Goal: Task Accomplishment & Management: Use online tool/utility

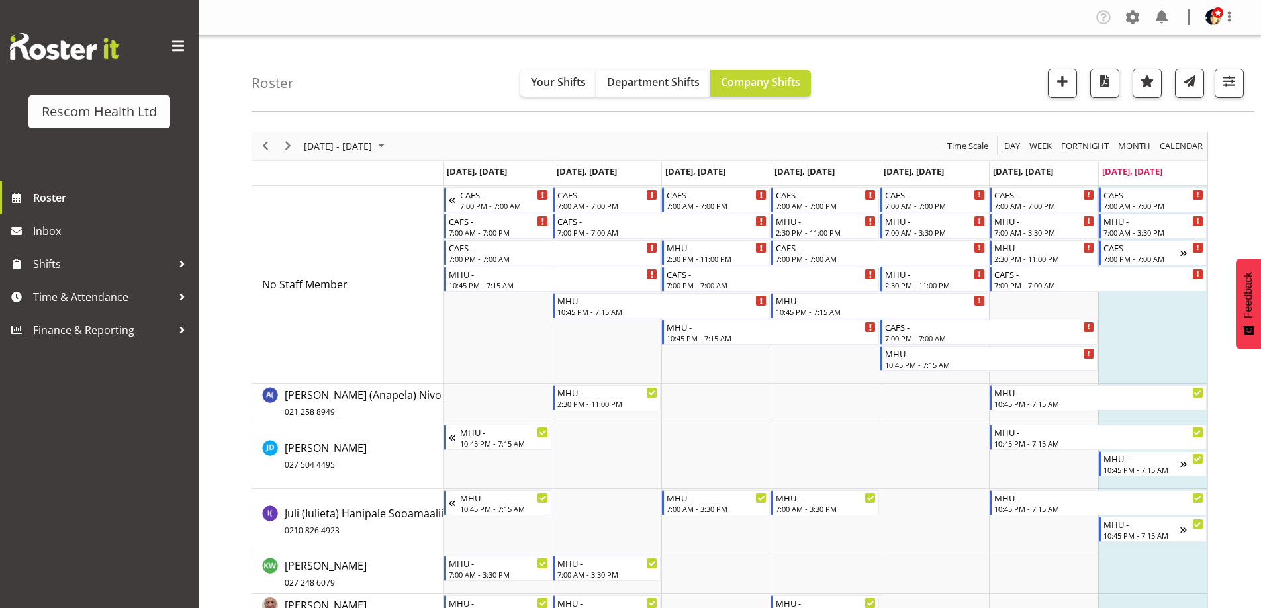
scroll to position [265, 0]
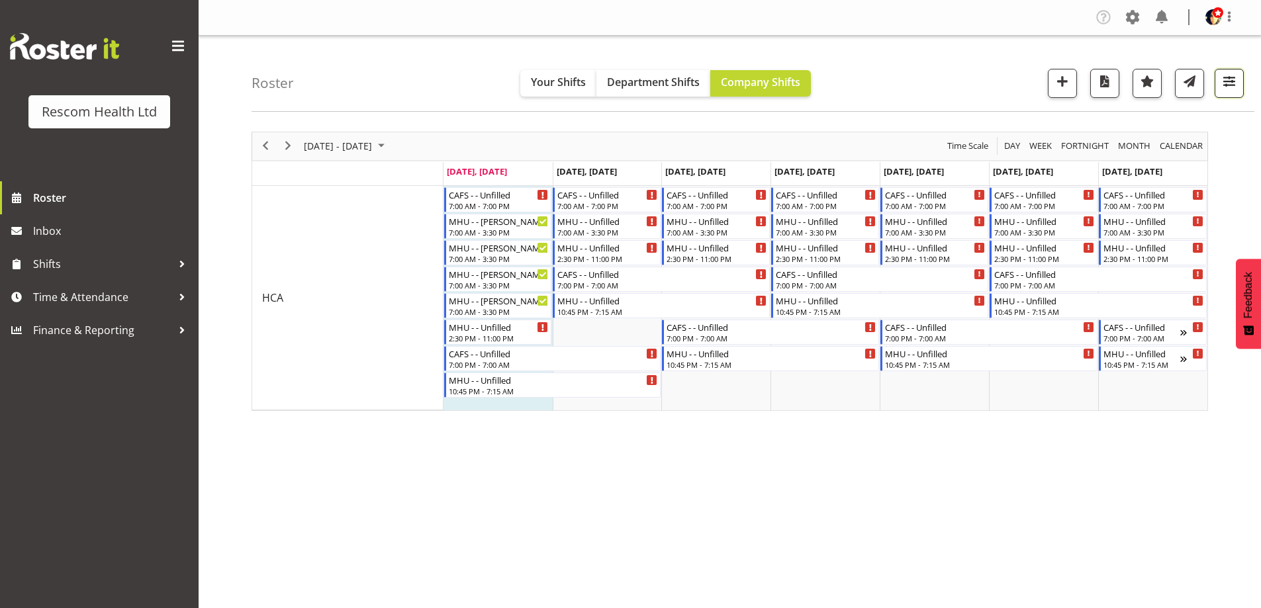
click at [1232, 80] on span "button" at bounding box center [1229, 81] width 17 height 17
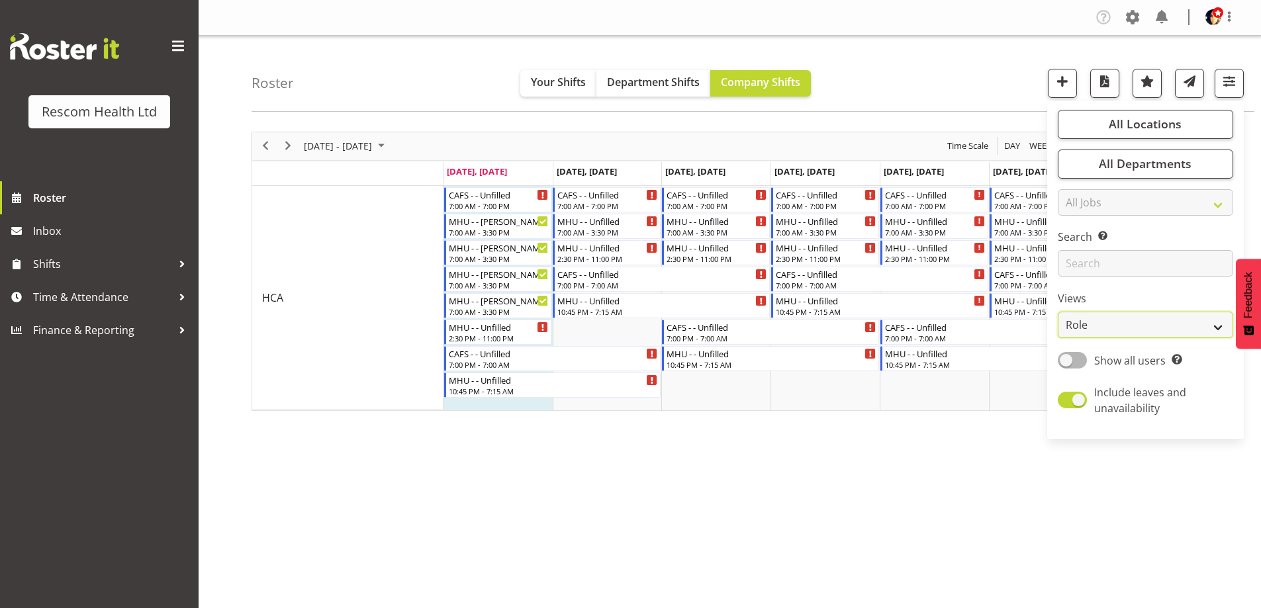
click at [1124, 324] on select "Staff Role Shift - Horizontal Shift - Vertical Staff - Location" at bounding box center [1145, 325] width 175 height 26
select select "staff"
click at [1059, 312] on select "Staff Role Shift - Horizontal Shift - Vertical Staff - Location" at bounding box center [1145, 325] width 175 height 26
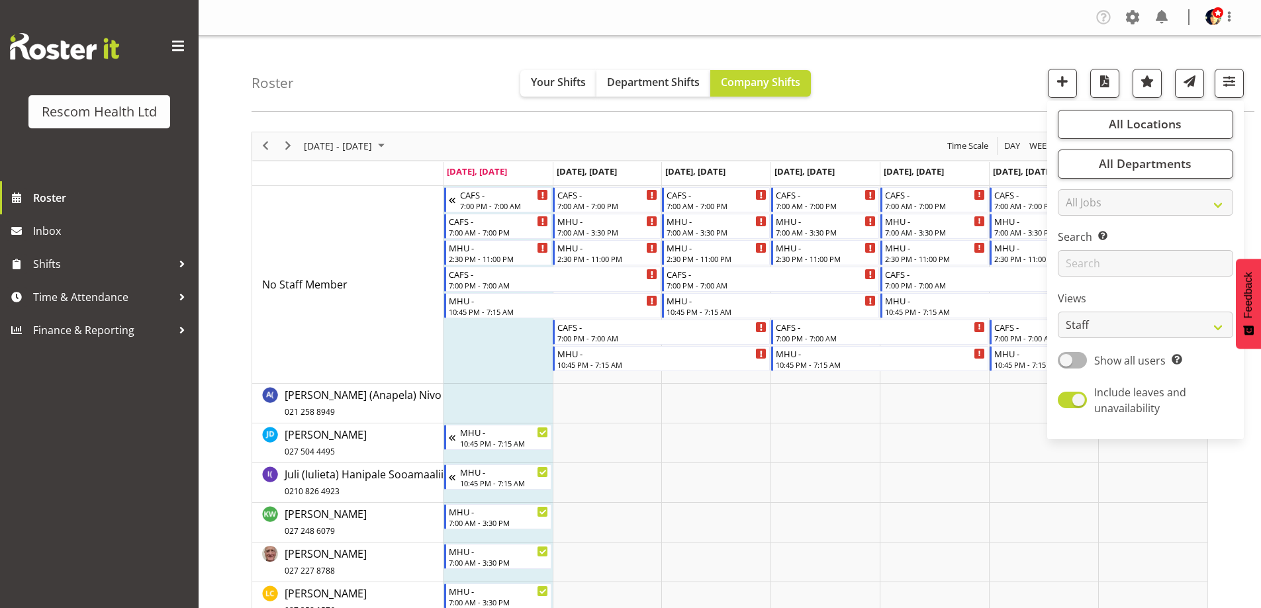
click at [948, 68] on div "Roster Your Shifts Department Shifts Company Shifts All Locations Clear CAFS Co…" at bounding box center [753, 74] width 1003 height 76
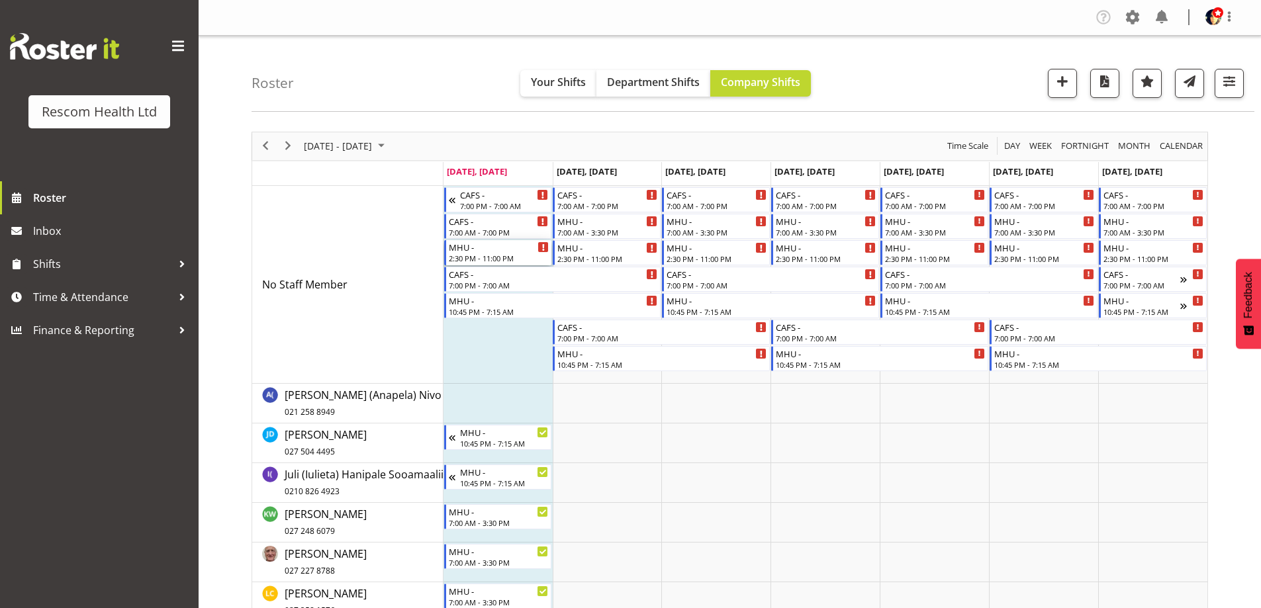
click at [485, 251] on div "MHU -" at bounding box center [499, 246] width 101 height 13
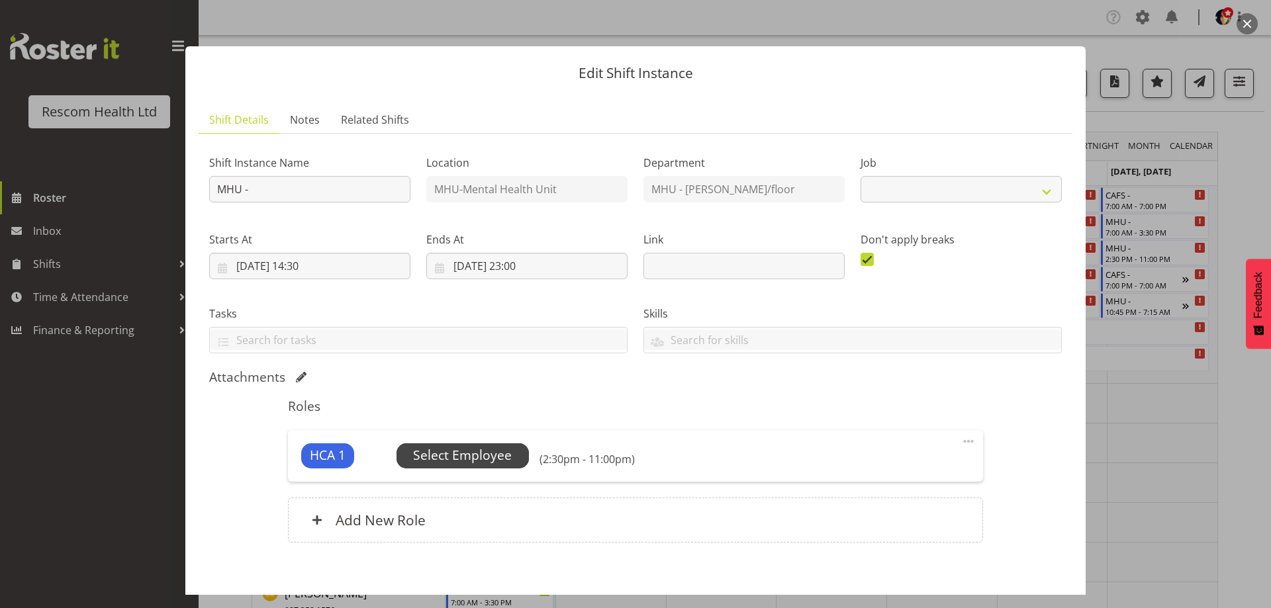
select select "4188"
click at [453, 452] on span "Select Employee" at bounding box center [462, 455] width 99 height 19
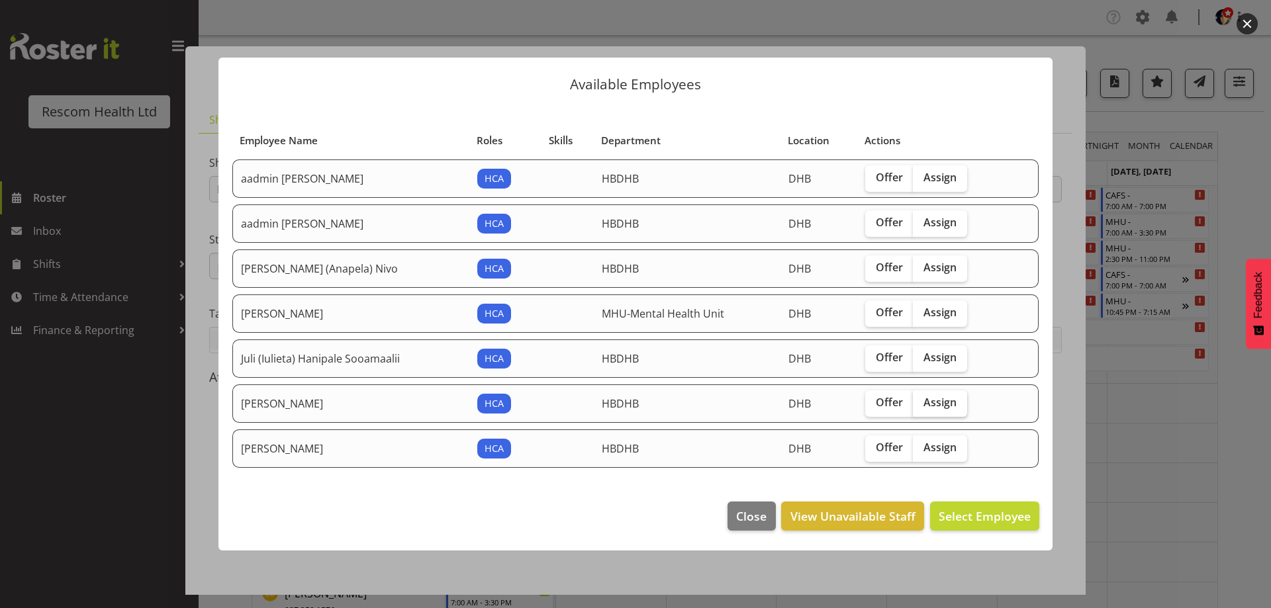
click at [934, 401] on span "Assign" at bounding box center [940, 402] width 33 height 13
click at [922, 401] on input "Assign" at bounding box center [917, 403] width 9 height 9
checkbox input "true"
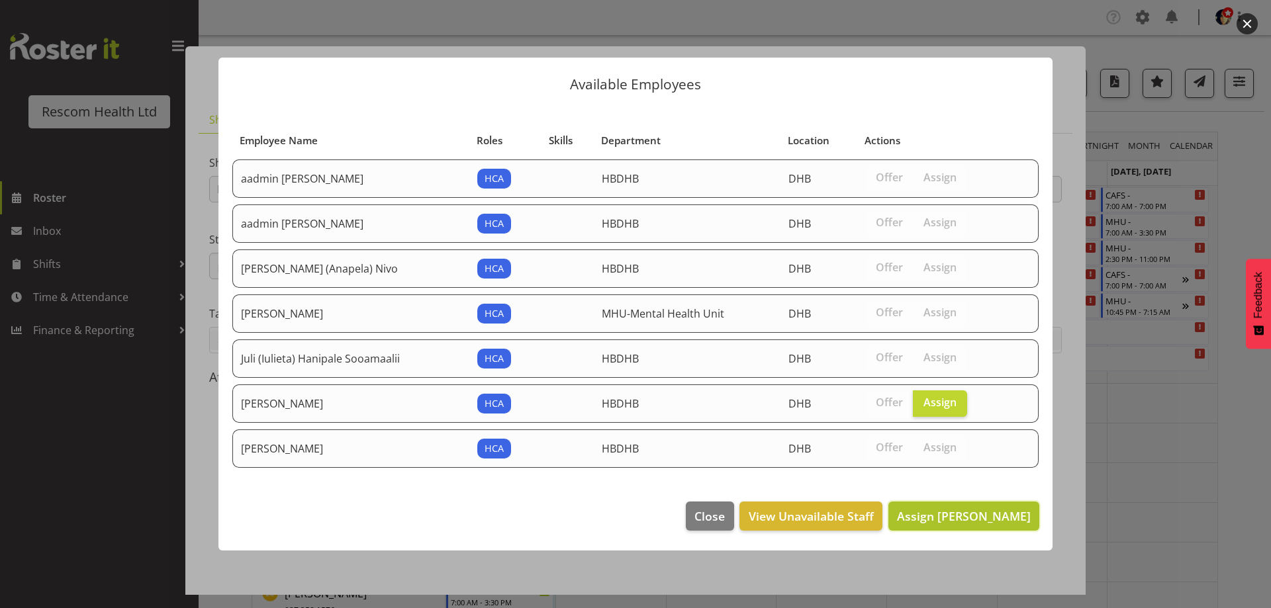
click at [951, 518] on span "Assign Raewyn Dunn" at bounding box center [964, 517] width 134 height 16
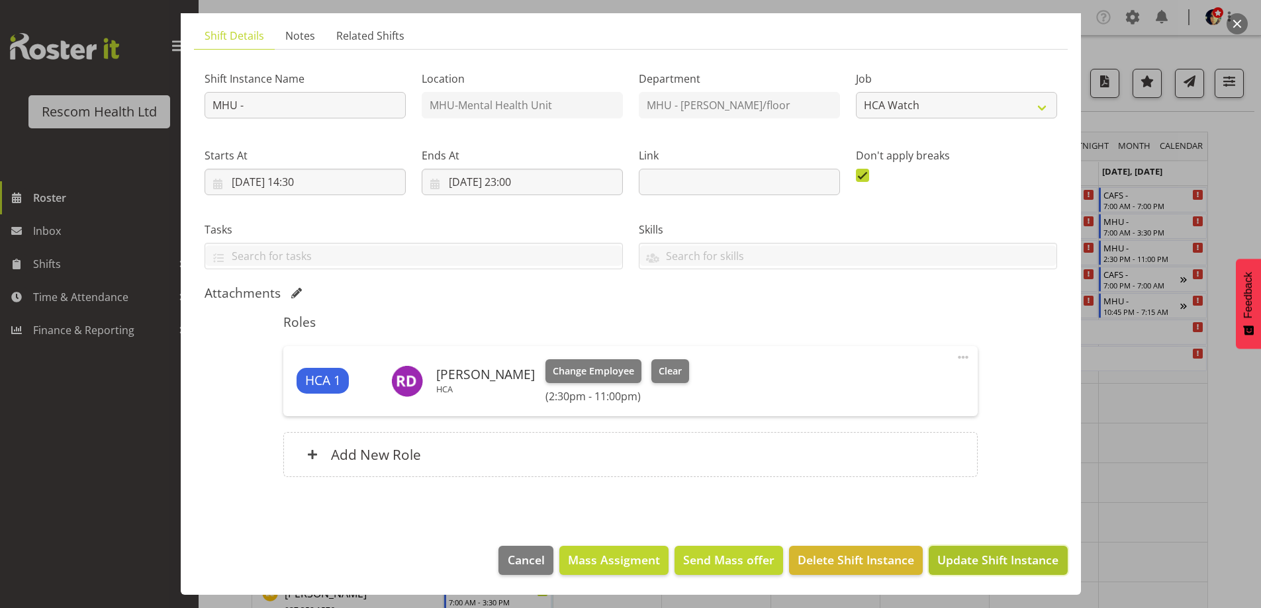
click at [985, 561] on span "Update Shift Instance" at bounding box center [998, 560] width 121 height 17
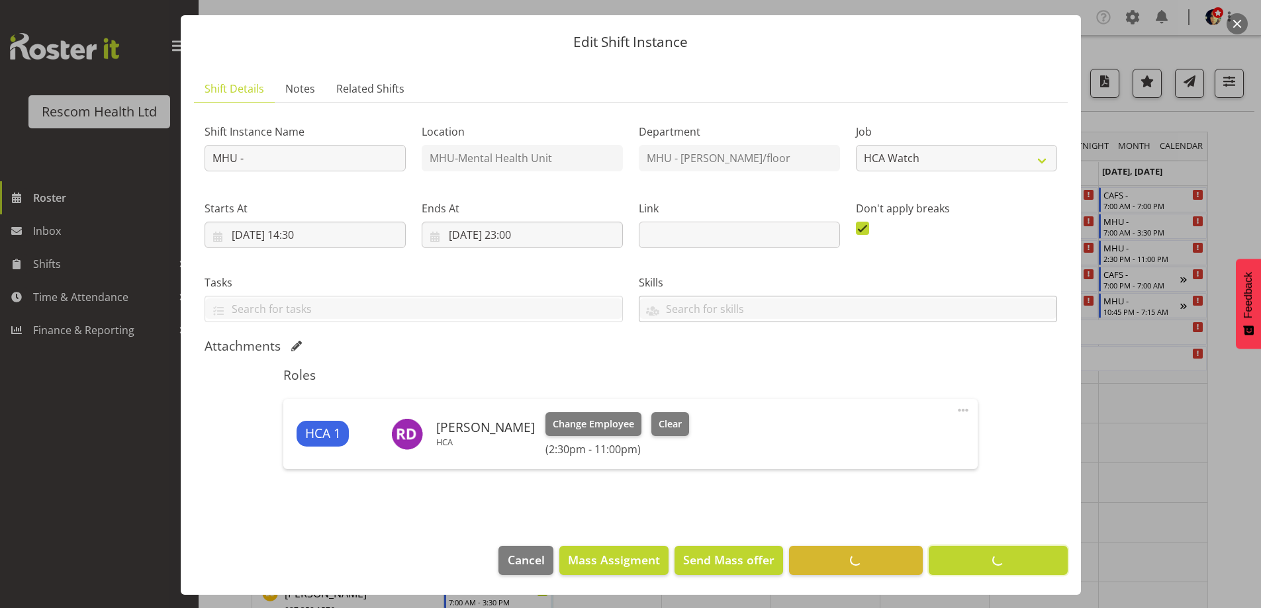
scroll to position [31, 0]
